Goal: Transaction & Acquisition: Book appointment/travel/reservation

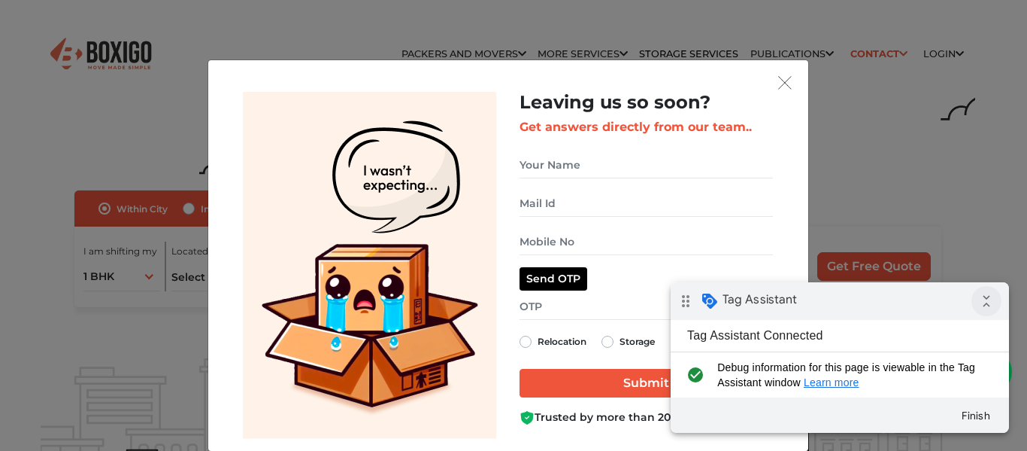
click at [986, 301] on icon "collapse_all" at bounding box center [987, 301] width 30 height 30
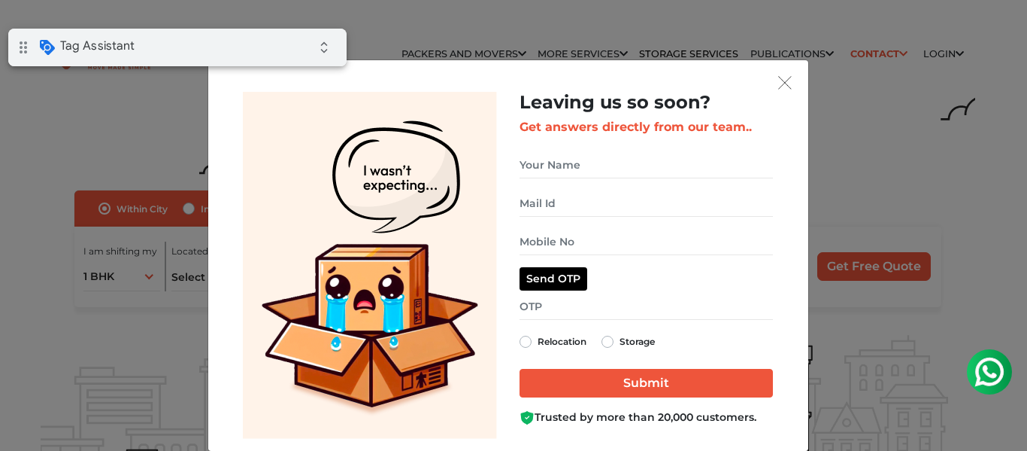
click at [206, 53] on div "drag_indicator Tag Assistant expand_all" at bounding box center [177, 48] width 338 height 38
click at [785, 80] on img "get free quote dialog" at bounding box center [785, 83] width 14 height 14
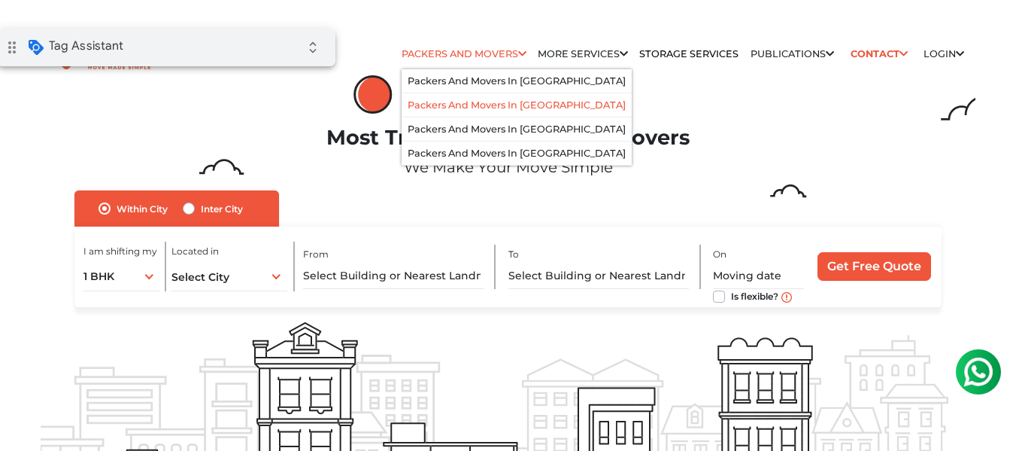
click at [479, 105] on link "Packers and Movers in [GEOGRAPHIC_DATA]" at bounding box center [517, 104] width 218 height 11
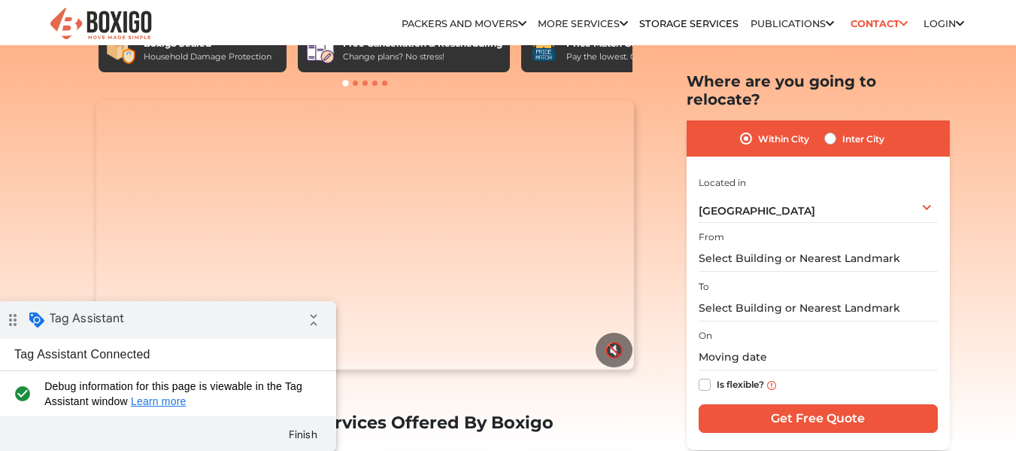
click at [247, 326] on div "drag_indicator Tag Assistant collapse_all" at bounding box center [167, 320] width 338 height 38
click at [806, 245] on input "text" at bounding box center [818, 258] width 239 height 26
click at [924, 190] on div "Hyderabad Select City Bangalore Bengaluru Bhopal Bhubaneswar Chennai Coimbatore…" at bounding box center [818, 206] width 239 height 32
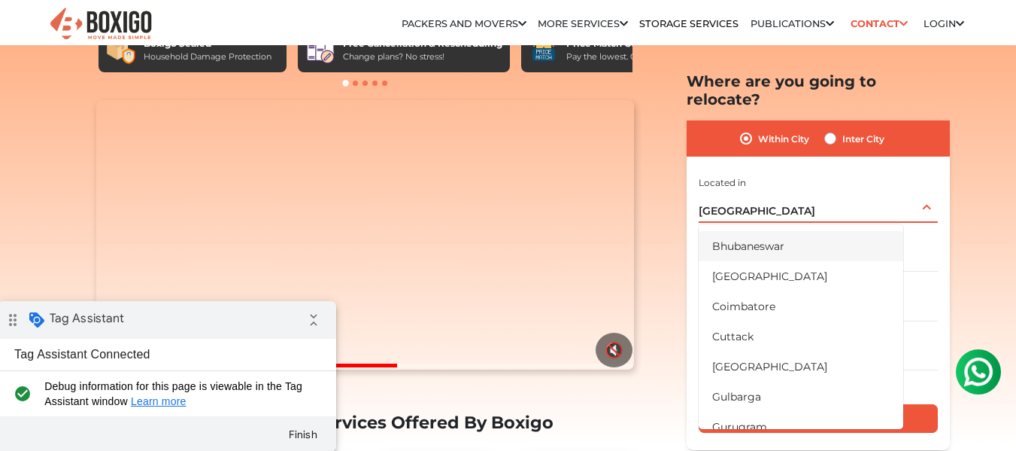
scroll to position [150, 0]
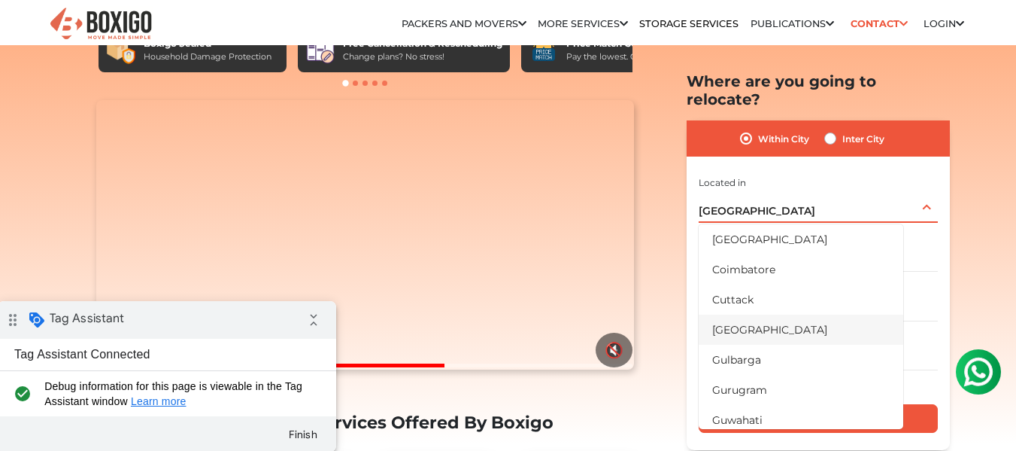
click at [730, 314] on li "[GEOGRAPHIC_DATA]" at bounding box center [801, 329] width 205 height 30
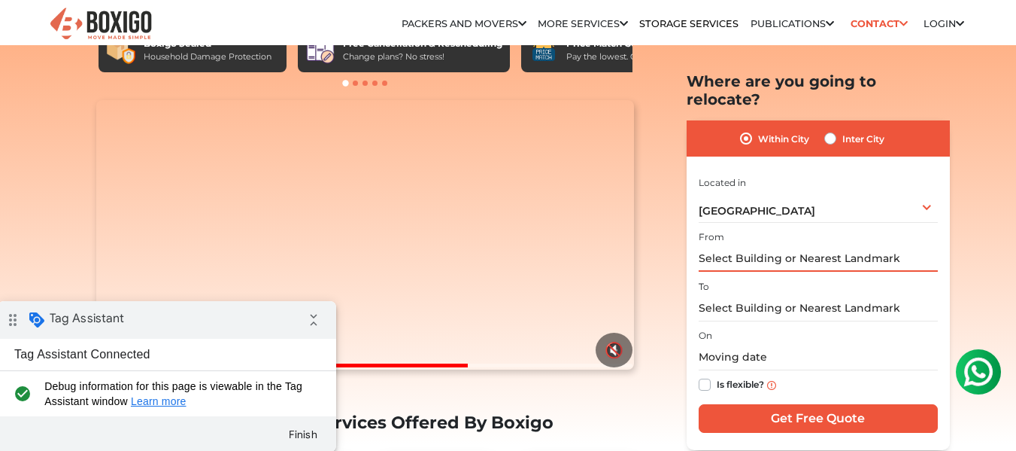
click at [765, 245] on input "text" at bounding box center [818, 258] width 239 height 26
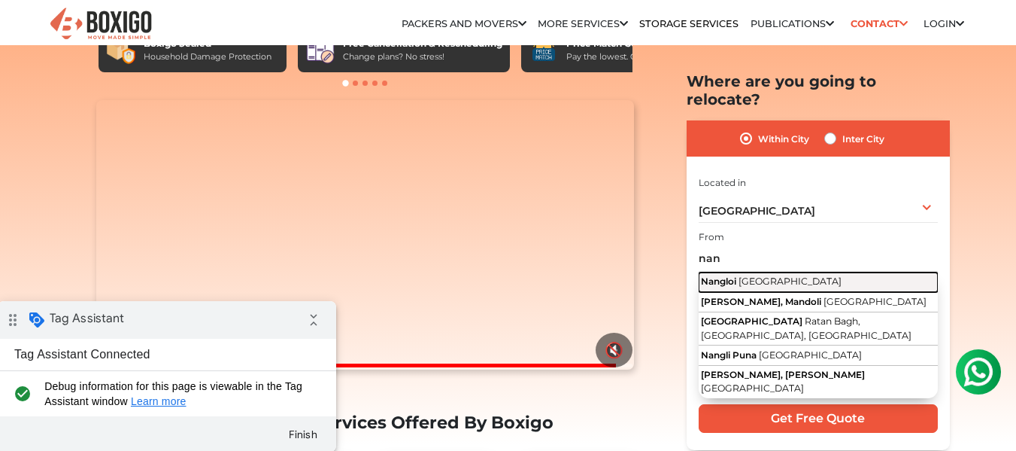
click at [729, 275] on span "Nangloi" at bounding box center [718, 280] width 35 height 11
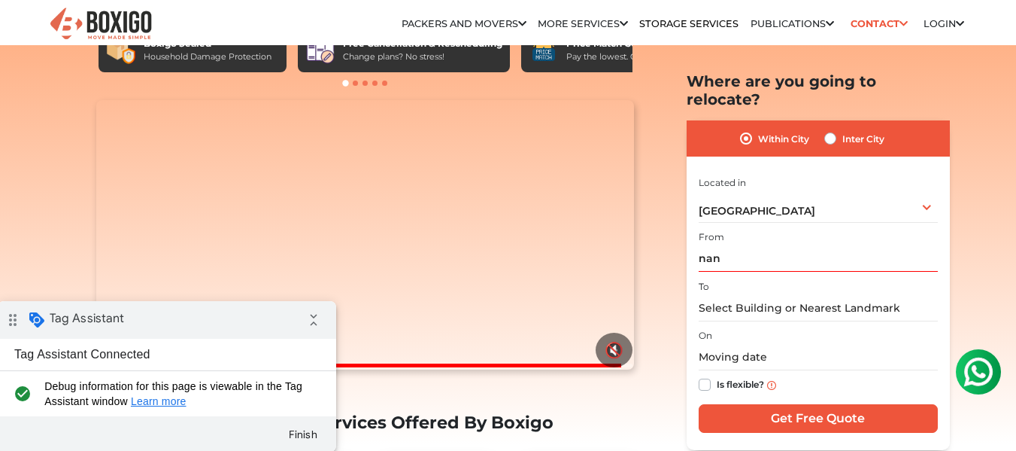
type input "Nangloi, Delhi"
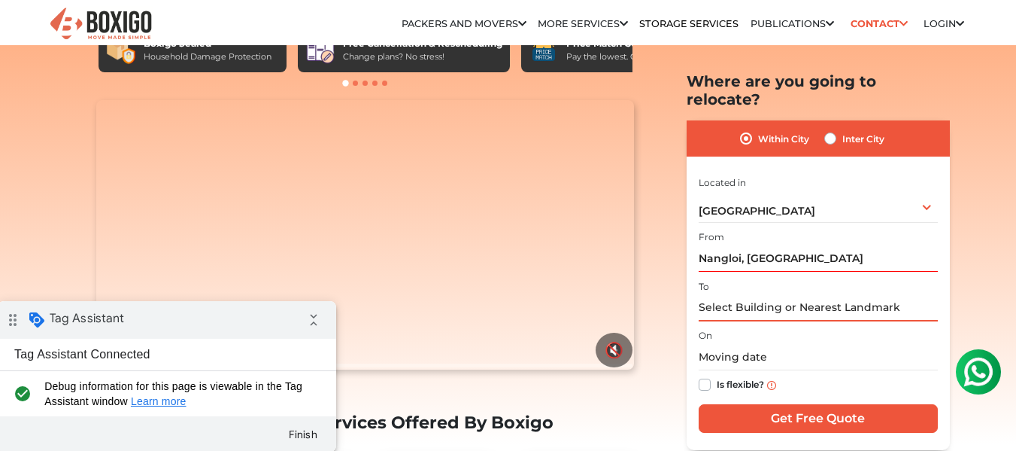
click at [738, 294] on input "text" at bounding box center [818, 307] width 239 height 26
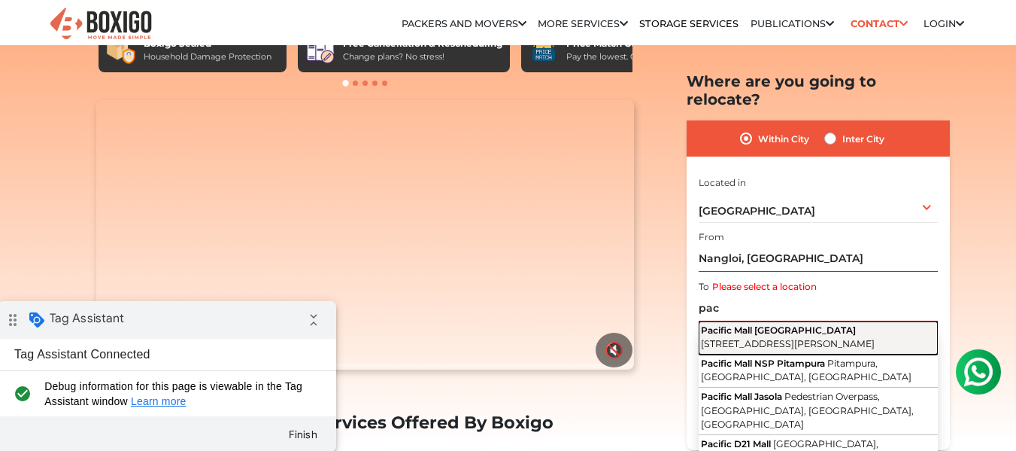
click at [748, 323] on span "Pacific Mall Tagore garden" at bounding box center [778, 328] width 155 height 11
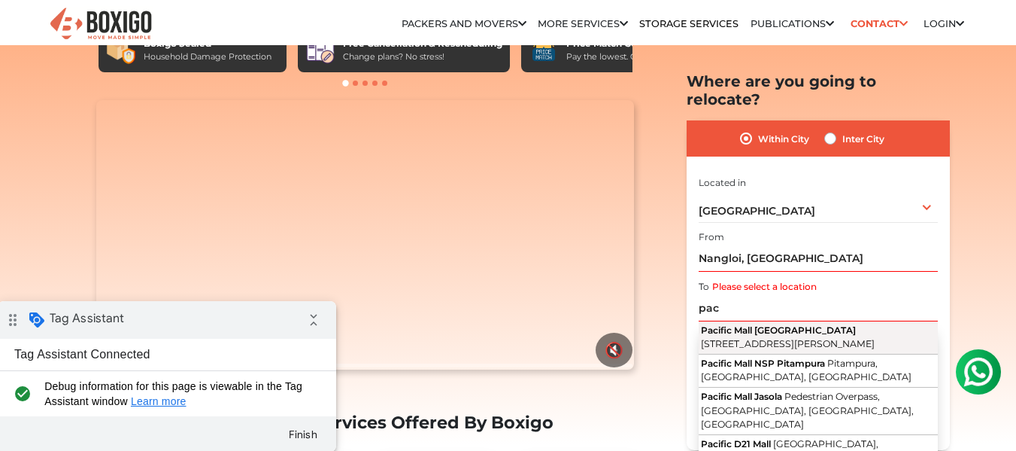
type input "Pacific Mall Tagore garden, Najafgarh Road, Tagore Garden, Tilak Nagar, New Del…"
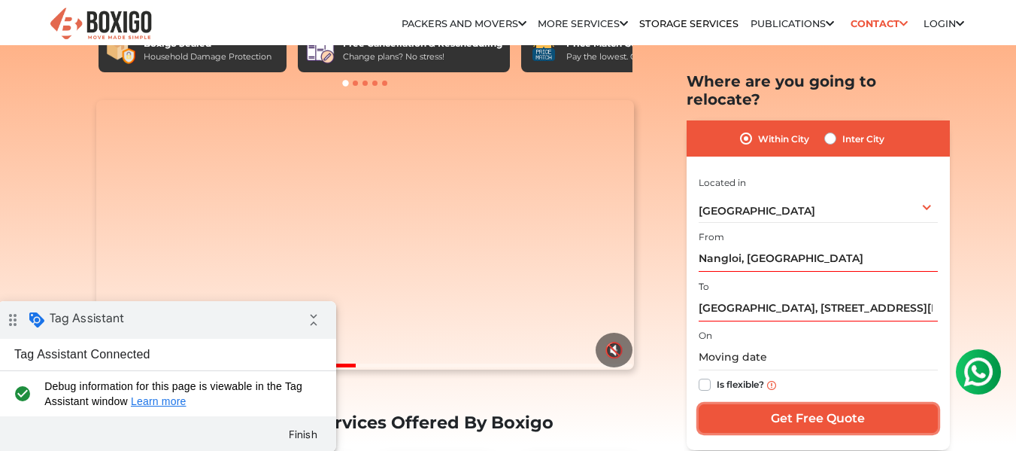
click at [775, 404] on input "Get Free Quote" at bounding box center [818, 418] width 239 height 29
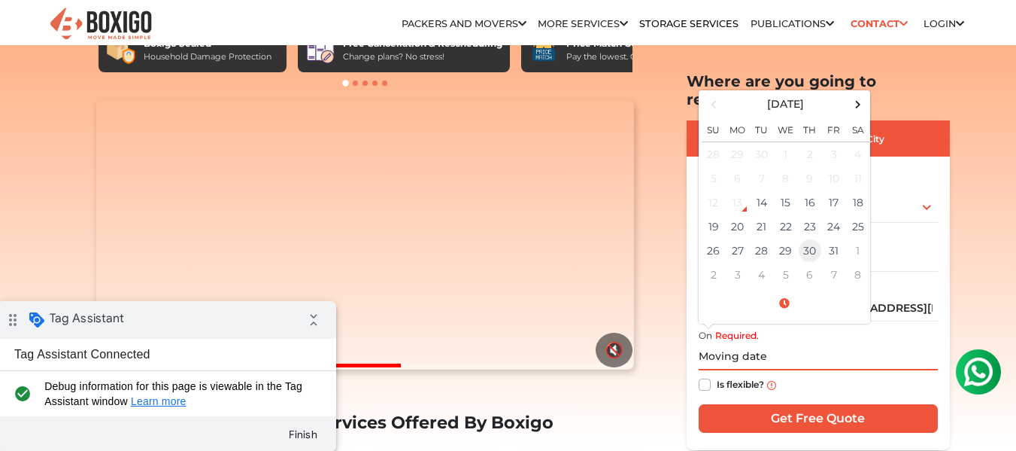
click at [809, 238] on td "30" at bounding box center [810, 250] width 24 height 24
type input "10/30/2025 12:00 AM"
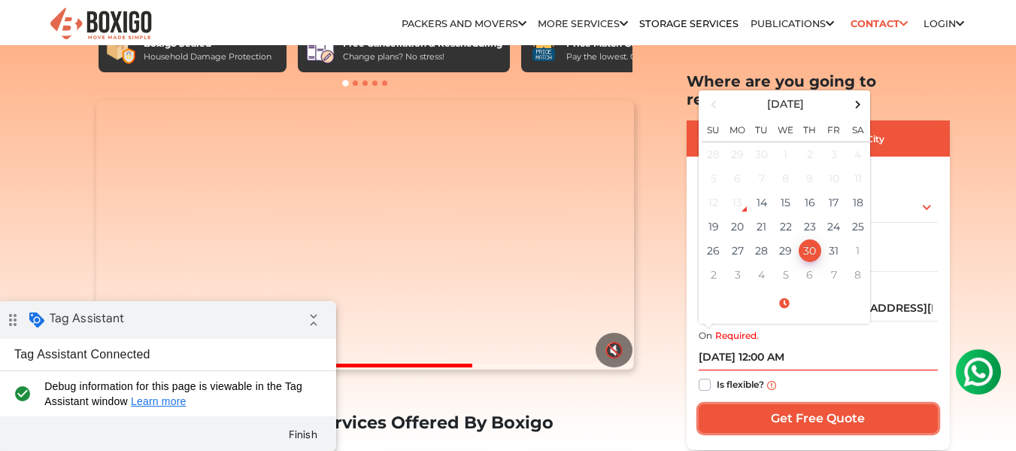
click at [794, 404] on input "Get Free Quote" at bounding box center [818, 418] width 239 height 29
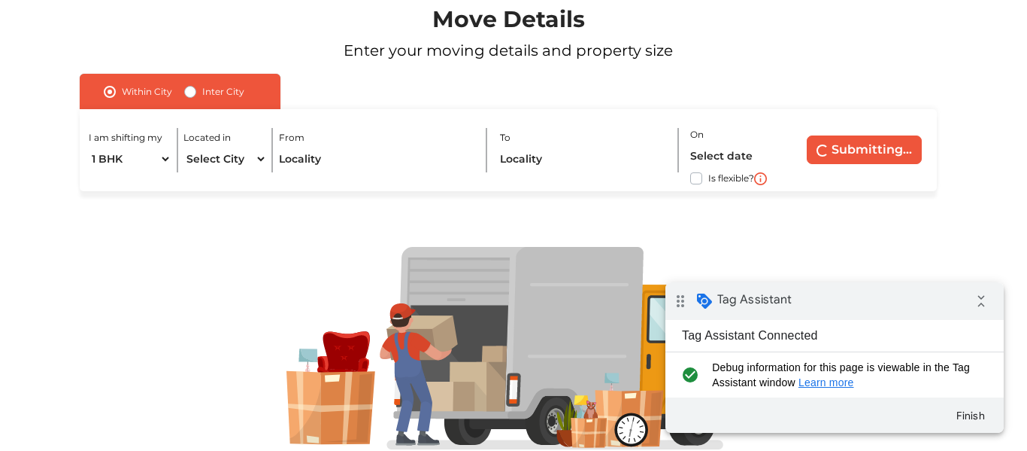
scroll to position [208, 0]
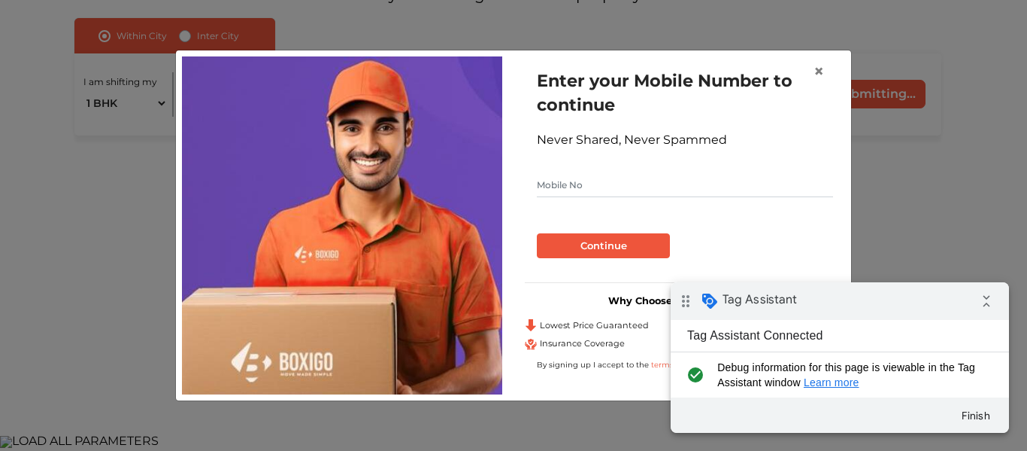
click at [593, 178] on input "text" at bounding box center [685, 185] width 296 height 24
type input "9810205811"
click at [585, 250] on button "Continue" at bounding box center [603, 246] width 133 height 26
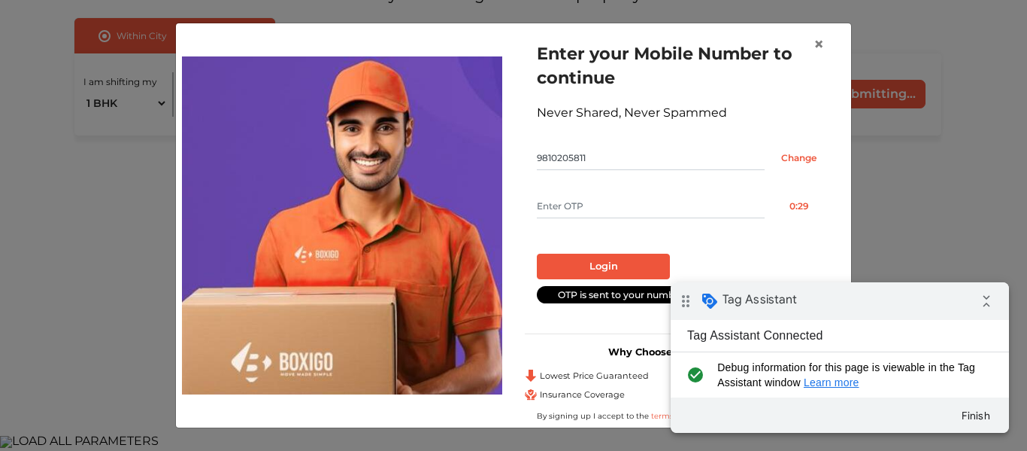
click at [565, 205] on input "text" at bounding box center [651, 206] width 228 height 24
type input "4234"
click at [579, 261] on button "Login" at bounding box center [603, 266] width 133 height 26
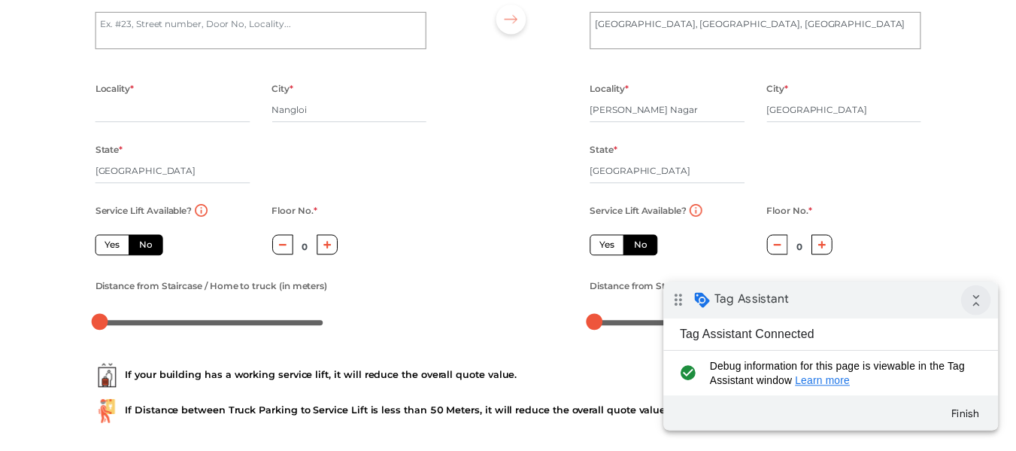
scroll to position [128, 0]
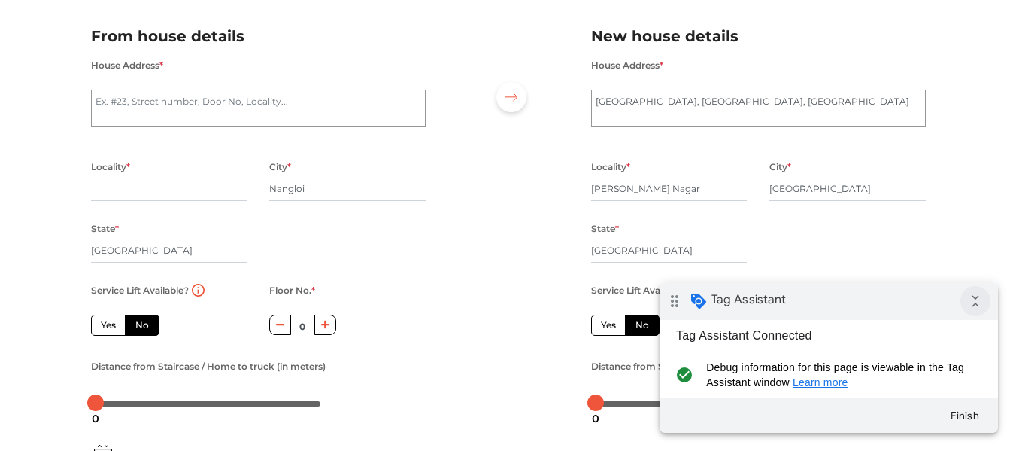
click at [979, 302] on icon "collapse_all" at bounding box center [976, 301] width 30 height 30
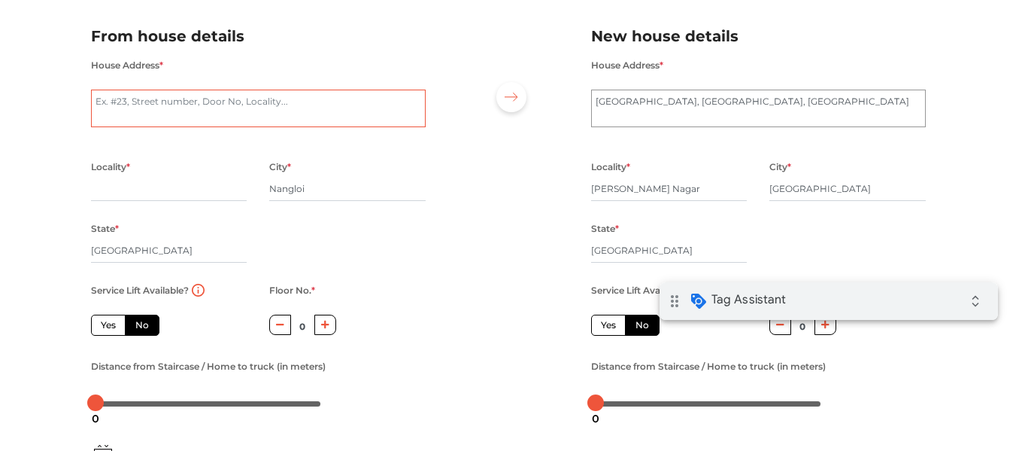
click at [239, 106] on textarea "House Address *" at bounding box center [258, 109] width 335 height 38
type textarea "test"
click at [668, 108] on textarea "Pacific Mall Tagore garden, Najafgarh Road, Tagore Garden" at bounding box center [758, 109] width 335 height 38
type textarea "Pacific Mall Tagtestingore garden, Najafgarh Road, Tagore Garden"
click at [563, 138] on div at bounding box center [508, 213] width 143 height 414
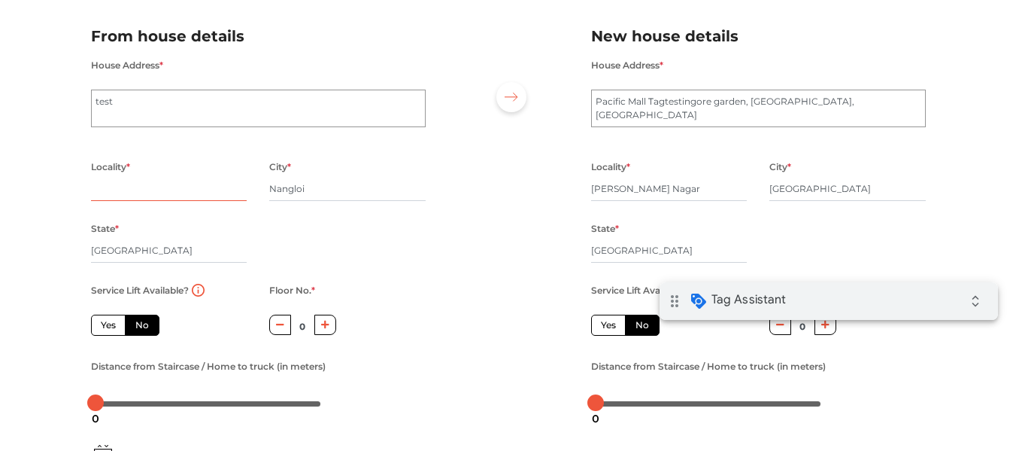
click at [156, 187] on input "text" at bounding box center [169, 189] width 156 height 24
type input "test"
drag, startPoint x: 335, startPoint y: 193, endPoint x: 263, endPoint y: 187, distance: 72.5
click at [263, 187] on div "City * Nangloi" at bounding box center [347, 188] width 179 height 62
click at [359, 259] on div "Locality * test City * Nangloi State * Delhi Pincode *" at bounding box center [258, 218] width 357 height 123
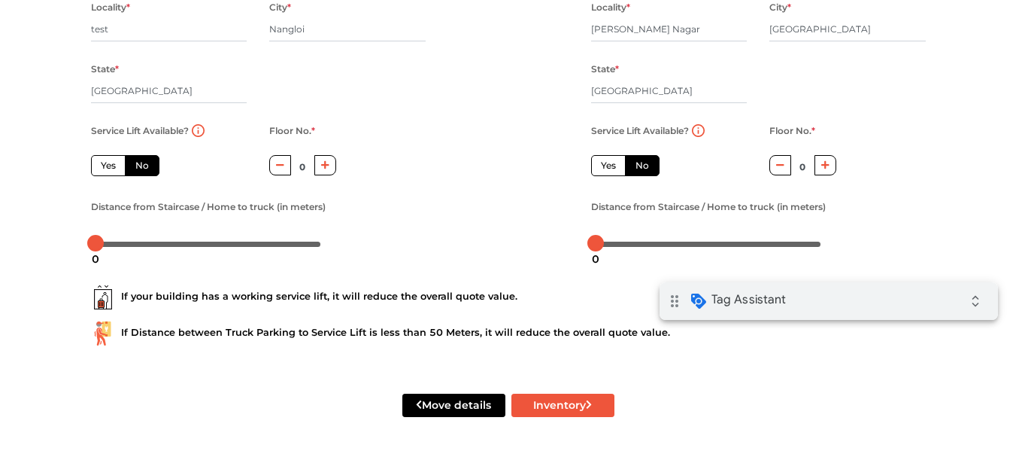
scroll to position [290, 0]
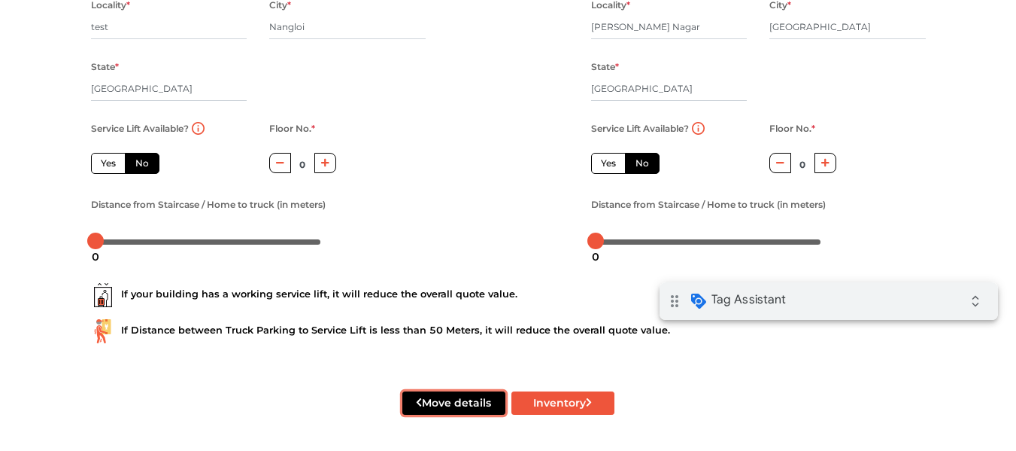
click at [480, 405] on button "Move details" at bounding box center [453, 402] width 103 height 23
radio input "true"
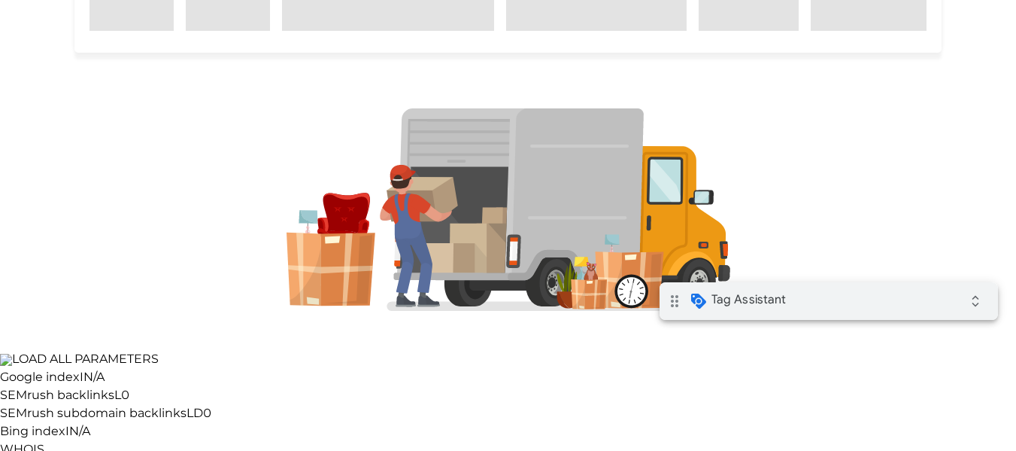
scroll to position [185, 0]
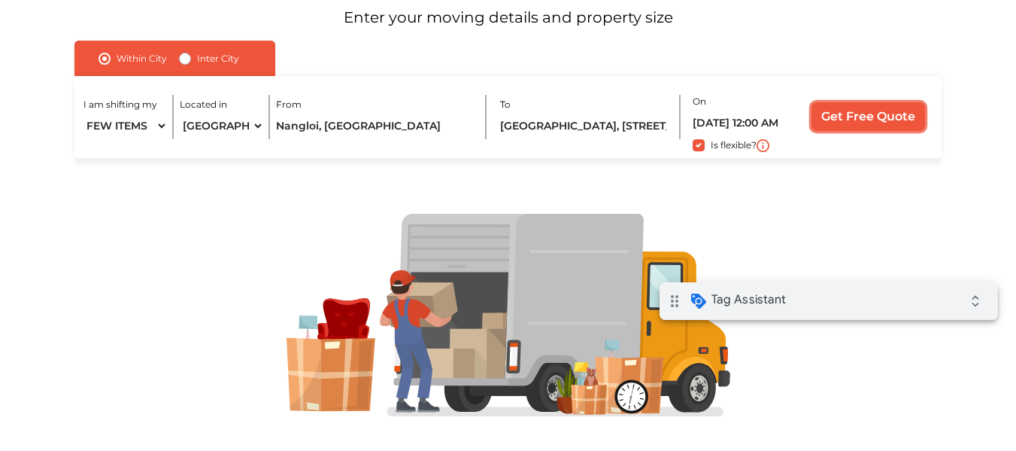
click at [857, 117] on input "Get Free Quote" at bounding box center [869, 116] width 114 height 29
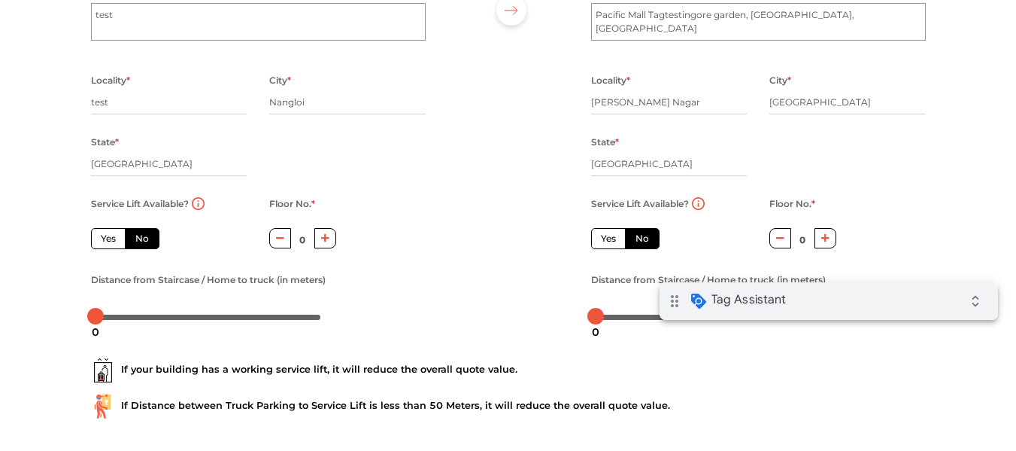
scroll to position [290, 0]
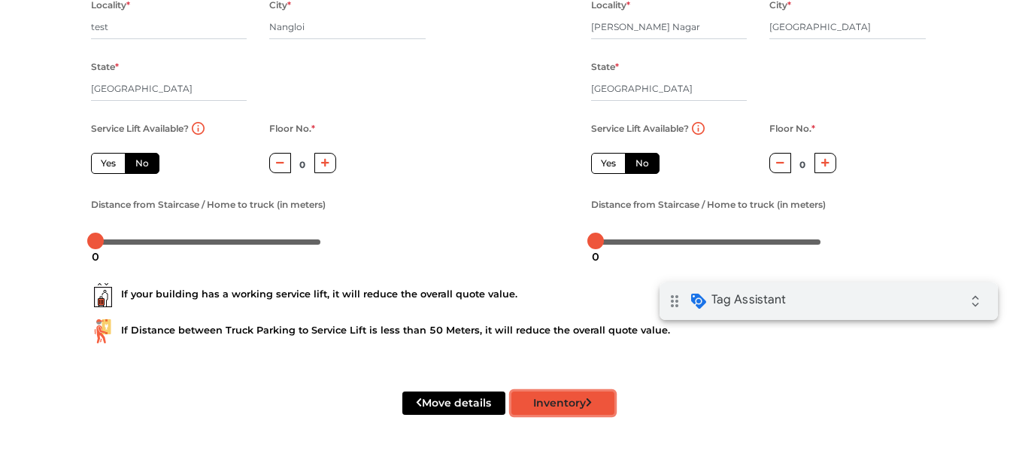
click at [562, 402] on button "Inventory" at bounding box center [562, 402] width 103 height 23
radio input "true"
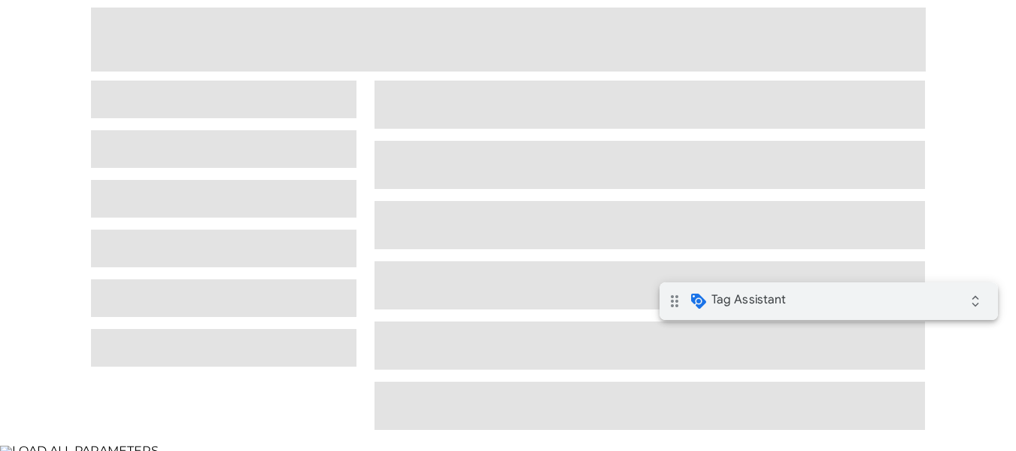
scroll to position [94, 0]
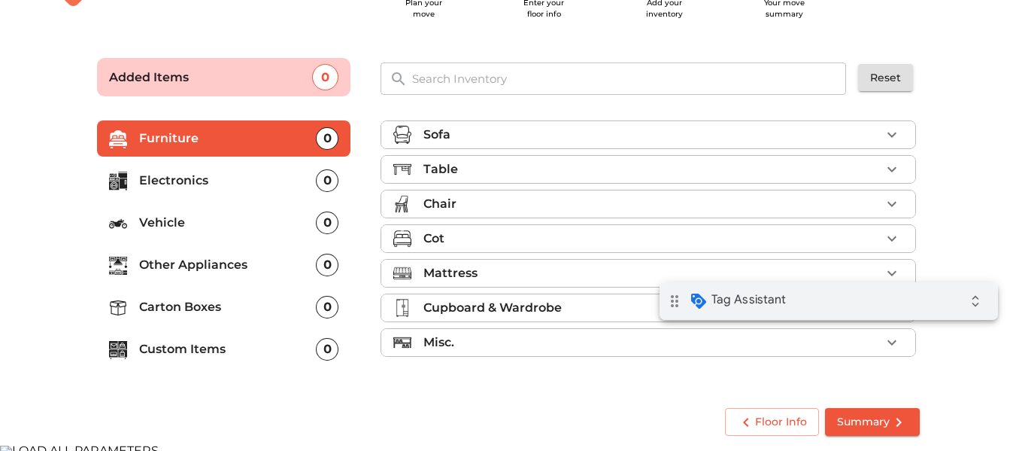
click at [481, 245] on div "Cot" at bounding box center [651, 238] width 457 height 18
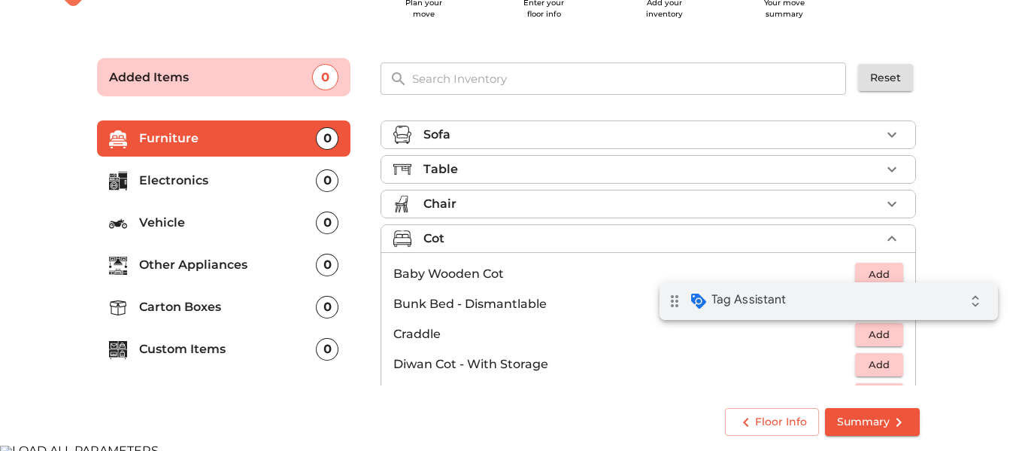
click at [863, 340] on span "Add" at bounding box center [879, 334] width 33 height 17
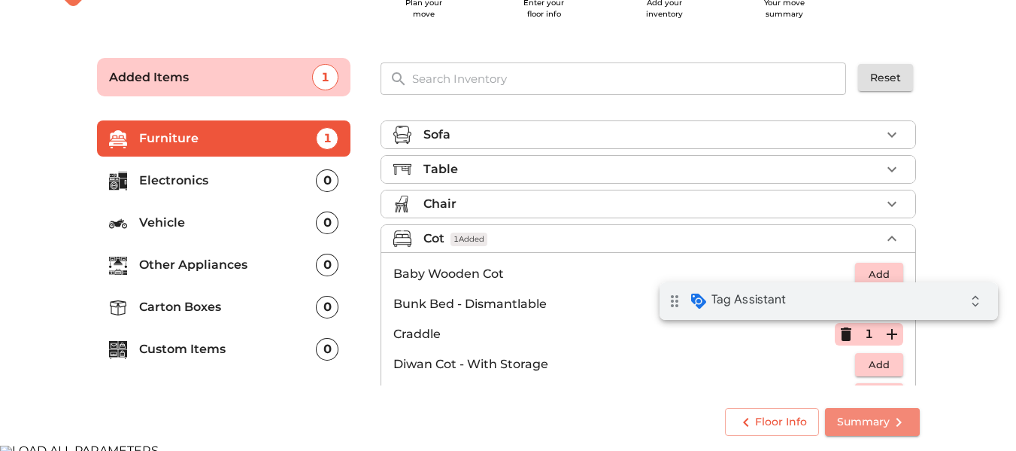
click at [848, 425] on span "Summary" at bounding box center [872, 421] width 71 height 19
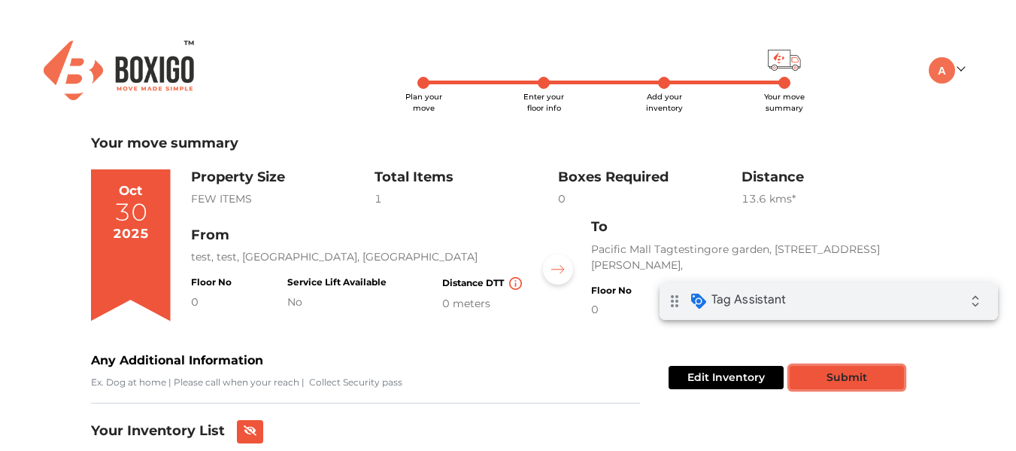
click at [818, 379] on button "Submit" at bounding box center [847, 377] width 114 height 23
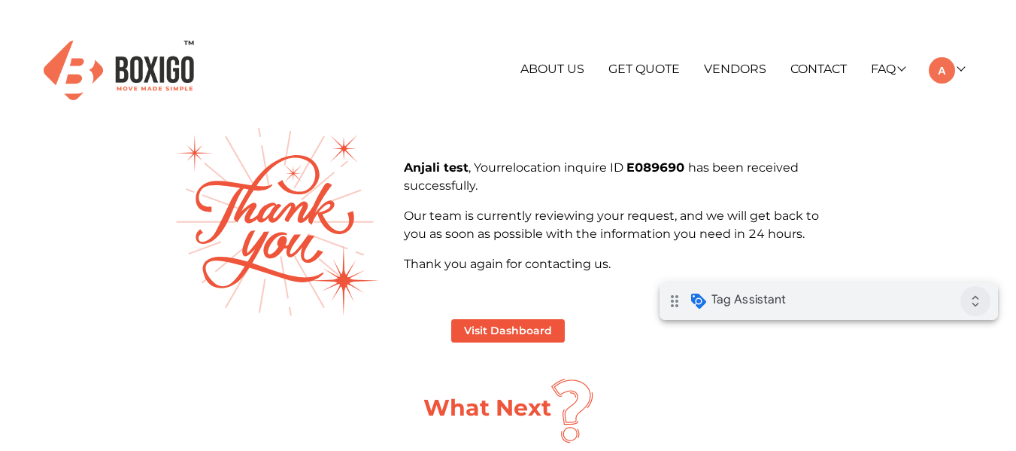
click at [976, 306] on icon "expand_all" at bounding box center [976, 301] width 30 height 30
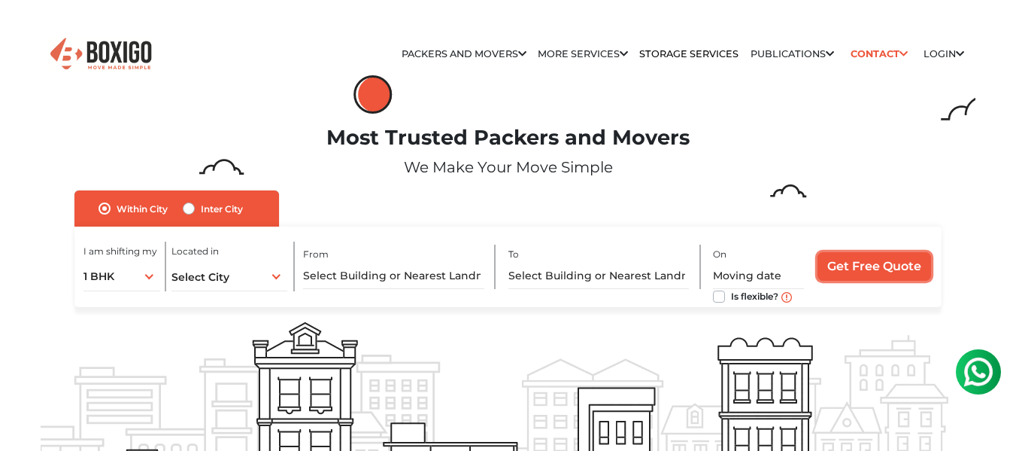
click at [835, 267] on input "Get Free Quote" at bounding box center [875, 266] width 114 height 29
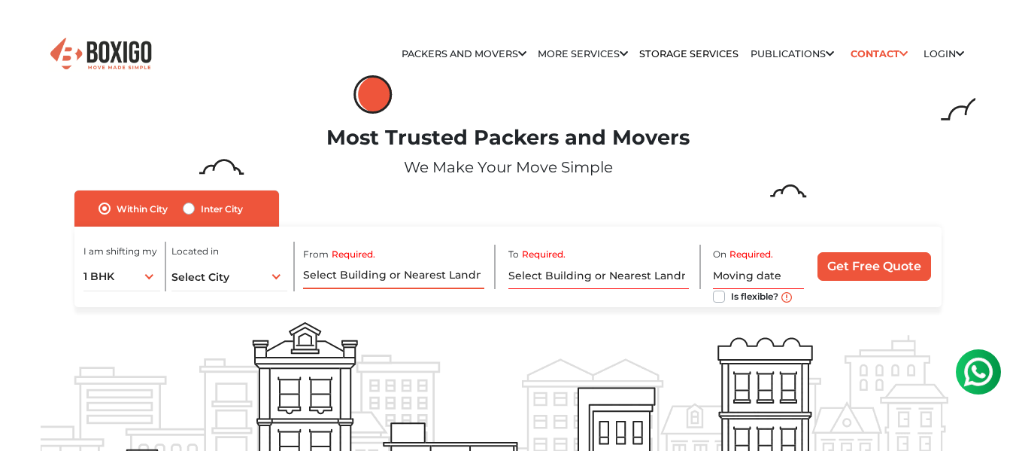
click at [424, 269] on input "Required." at bounding box center [393, 276] width 181 height 26
click at [671, 54] on link "Storage Services" at bounding box center [688, 53] width 99 height 11
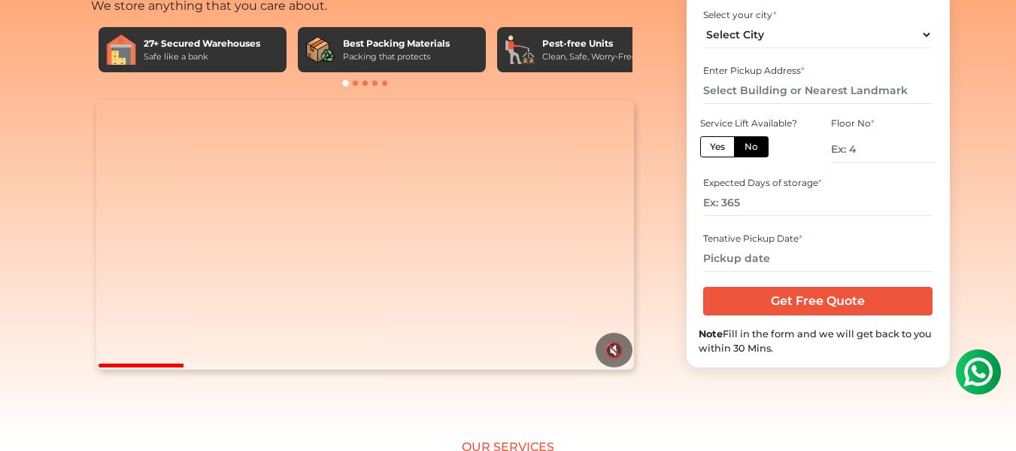
scroll to position [75, 0]
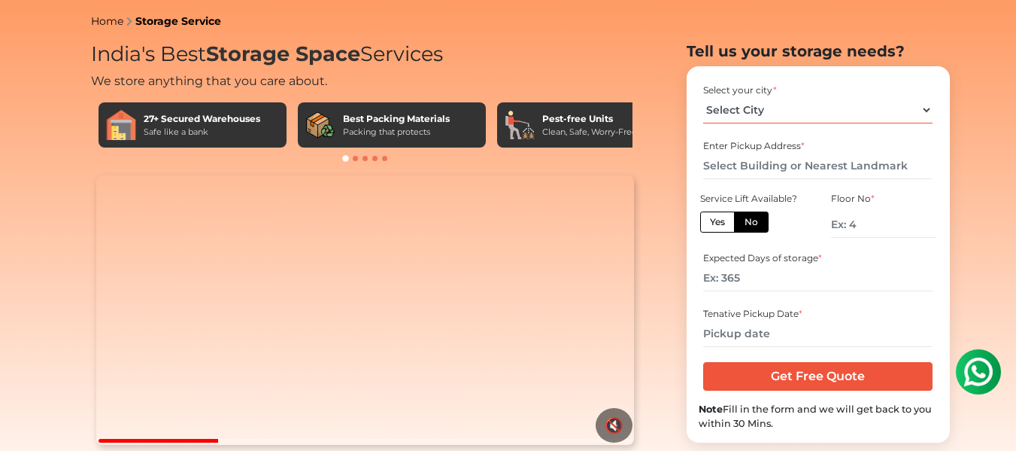
click at [884, 123] on select "Select City [GEOGRAPHIC_DATA] [GEOGRAPHIC_DATA] [GEOGRAPHIC_DATA] [GEOGRAPHIC_D…" at bounding box center [817, 110] width 229 height 26
select select "[GEOGRAPHIC_DATA]"
click at [703, 120] on select "Select City Bangalore Bengaluru Bhopal Bhubaneswar Chennai Coimbatore Cuttack D…" at bounding box center [817, 110] width 229 height 26
click at [828, 179] on input "text" at bounding box center [817, 166] width 229 height 26
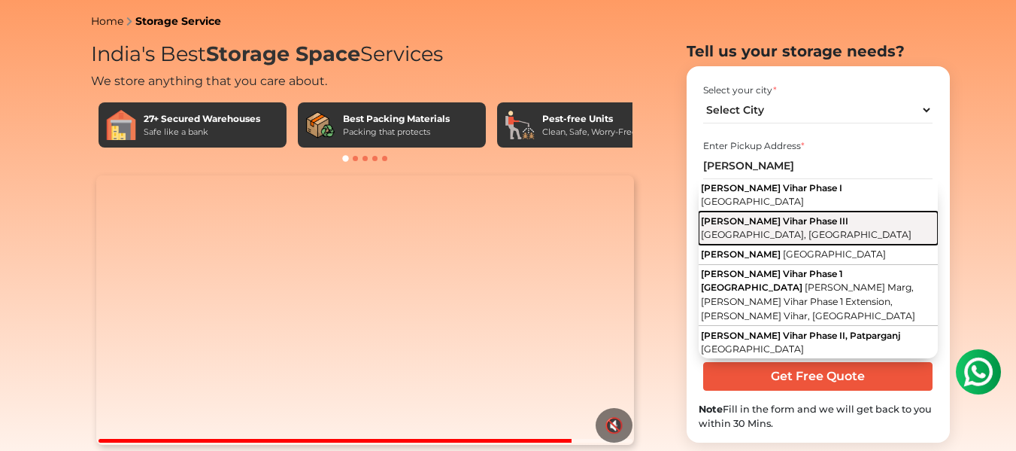
click at [795, 226] on span "Mayur Vihar Phase III" at bounding box center [774, 220] width 147 height 11
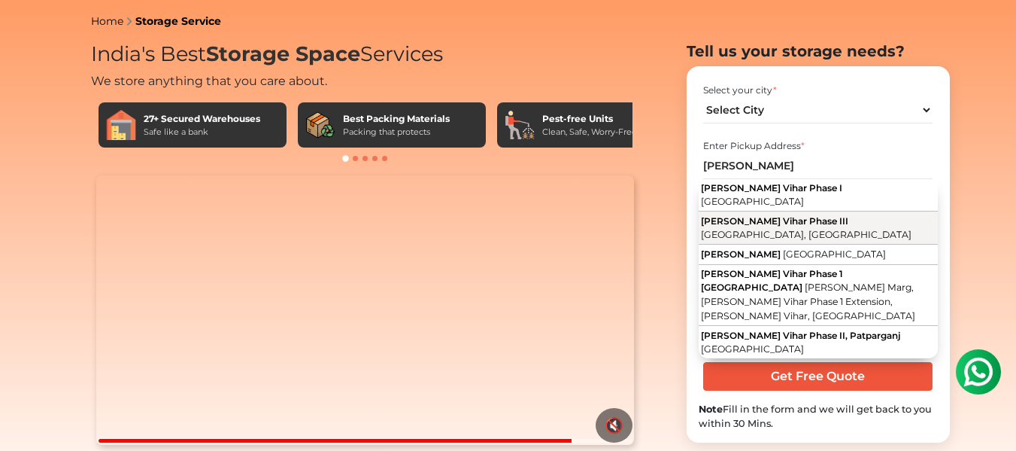
type input "Mayur Vihar Phase III, New Delhi, Delhi"
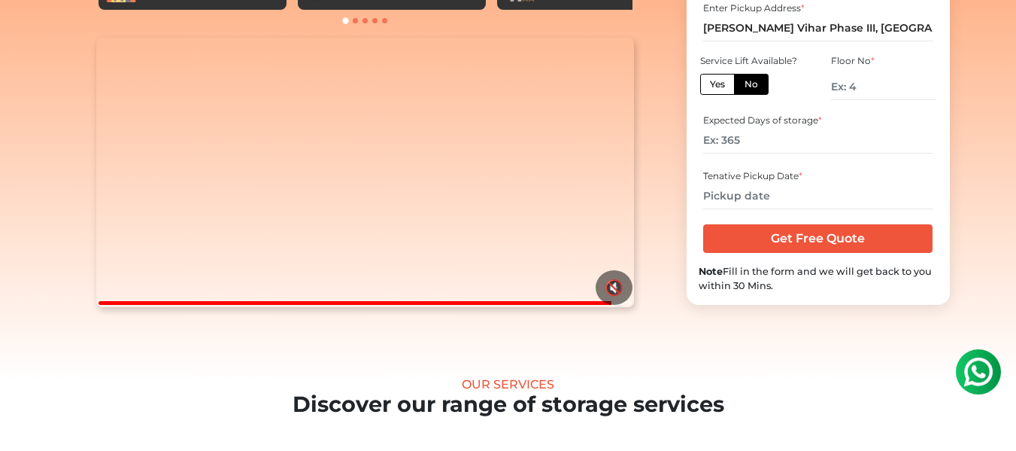
scroll to position [226, 0]
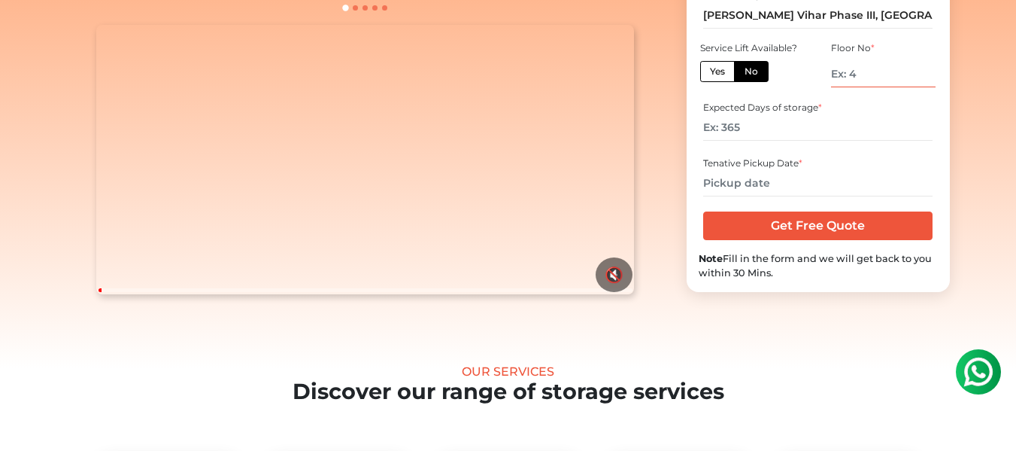
click at [863, 87] on input "number" at bounding box center [883, 74] width 104 height 26
type input "1"
click at [776, 141] on input "number" at bounding box center [817, 127] width 229 height 26
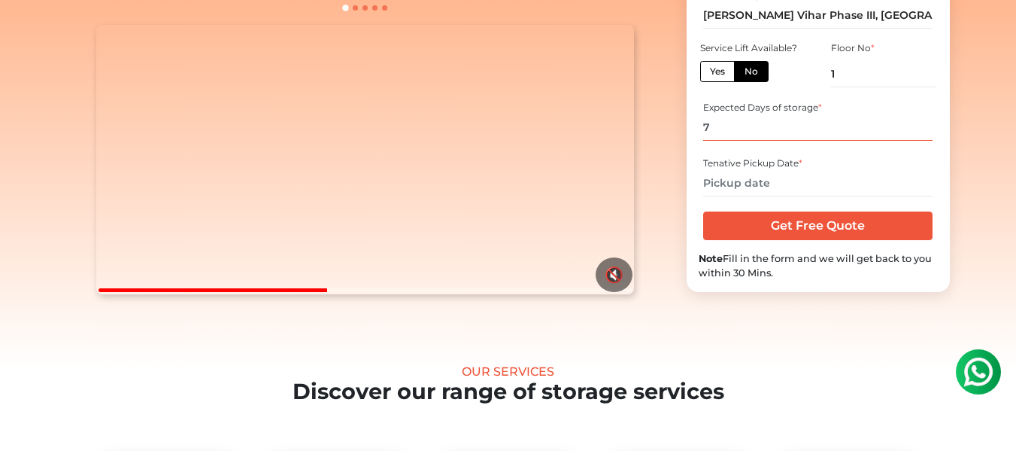
type input "7"
click at [758, 196] on input "text" at bounding box center [817, 183] width 229 height 26
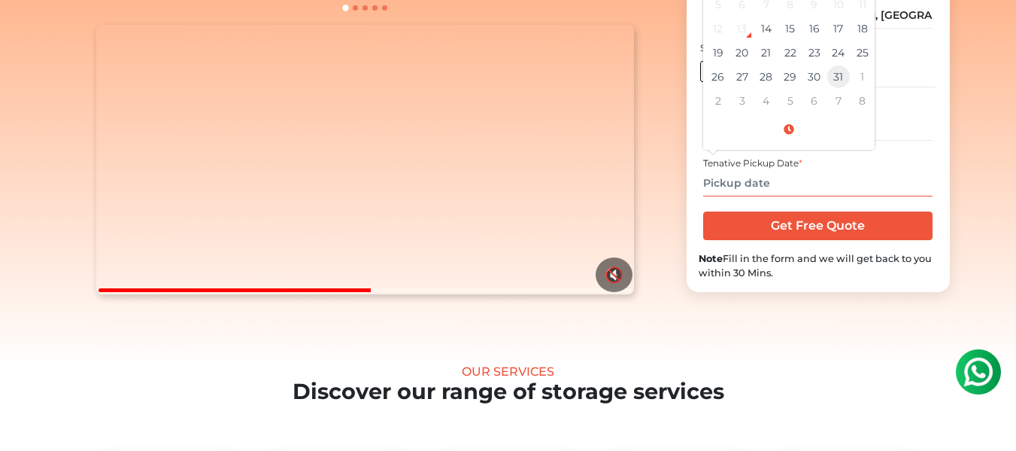
click at [839, 89] on td "31" at bounding box center [839, 77] width 24 height 24
type input "10/31/2025 12:00 AM"
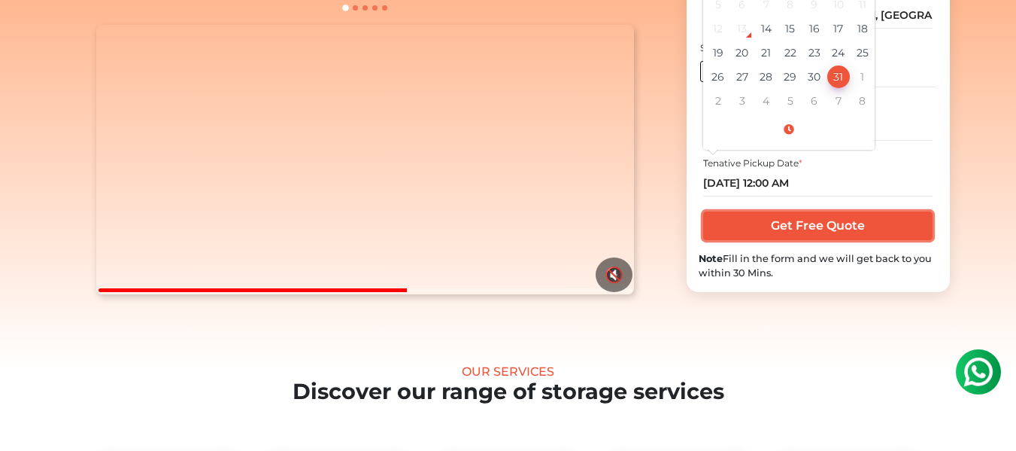
click at [795, 240] on input "Get Free Quote" at bounding box center [817, 225] width 229 height 29
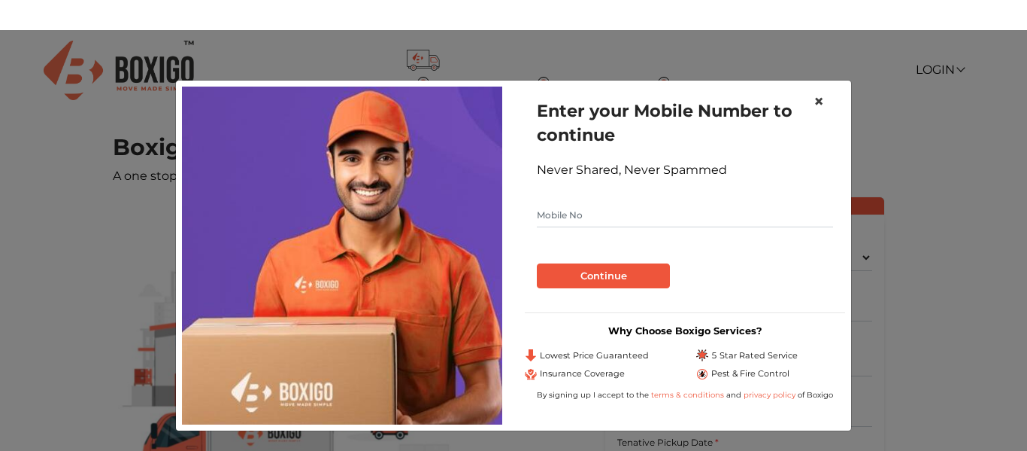
click at [820, 98] on span "×" at bounding box center [819, 101] width 11 height 22
